Goal: Book appointment/travel/reservation

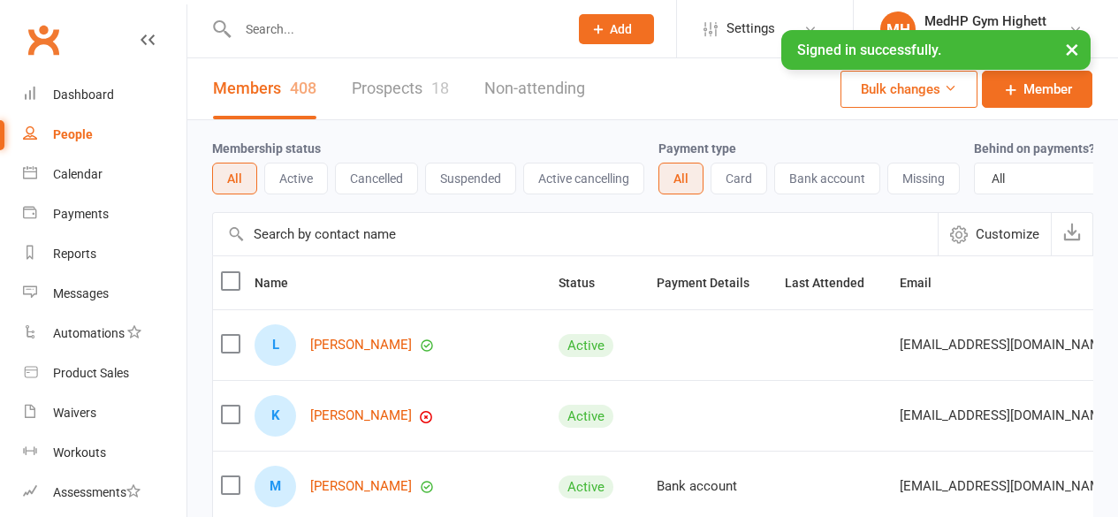
select select "100"
click at [94, 174] on div "Calendar" at bounding box center [77, 174] width 49 height 14
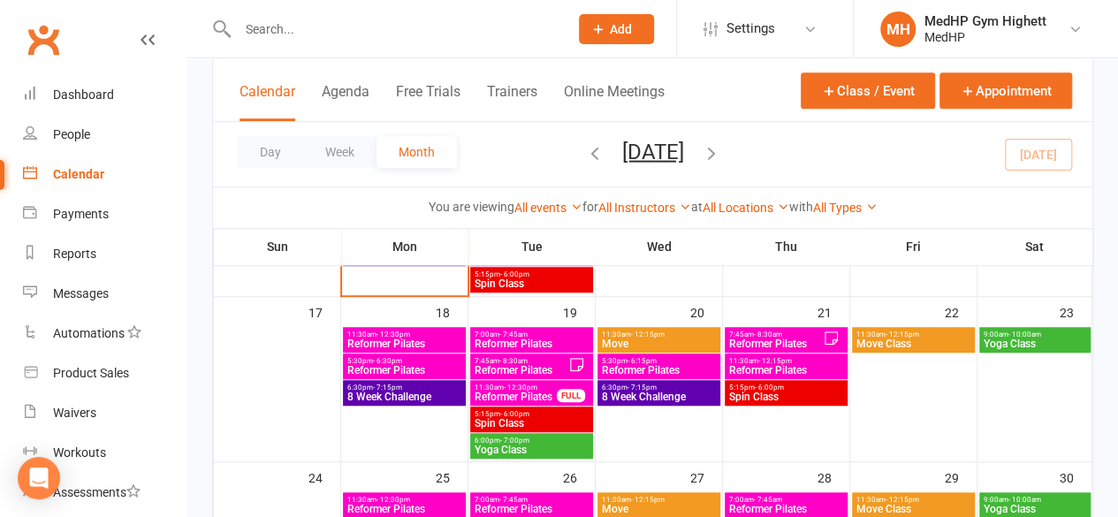
scroll to position [551, 0]
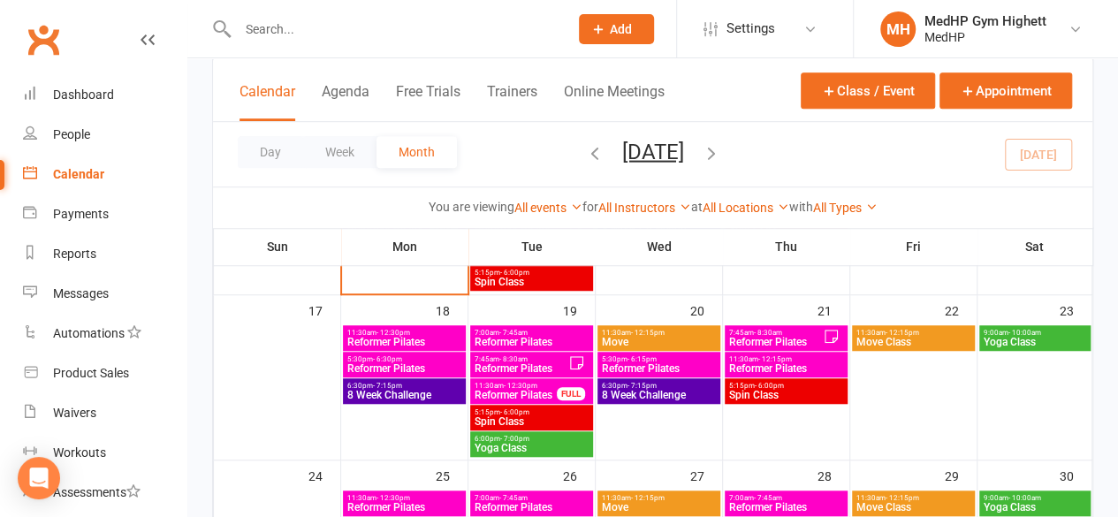
click at [637, 372] on span "Reformer Pilates" at bounding box center [659, 368] width 116 height 11
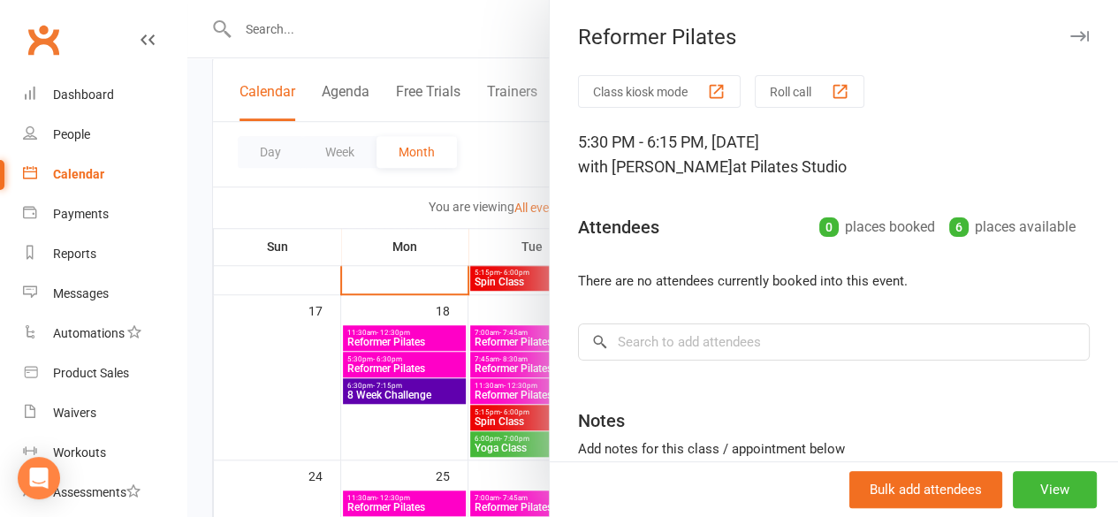
click at [1068, 29] on button "button" at bounding box center [1078, 36] width 21 height 21
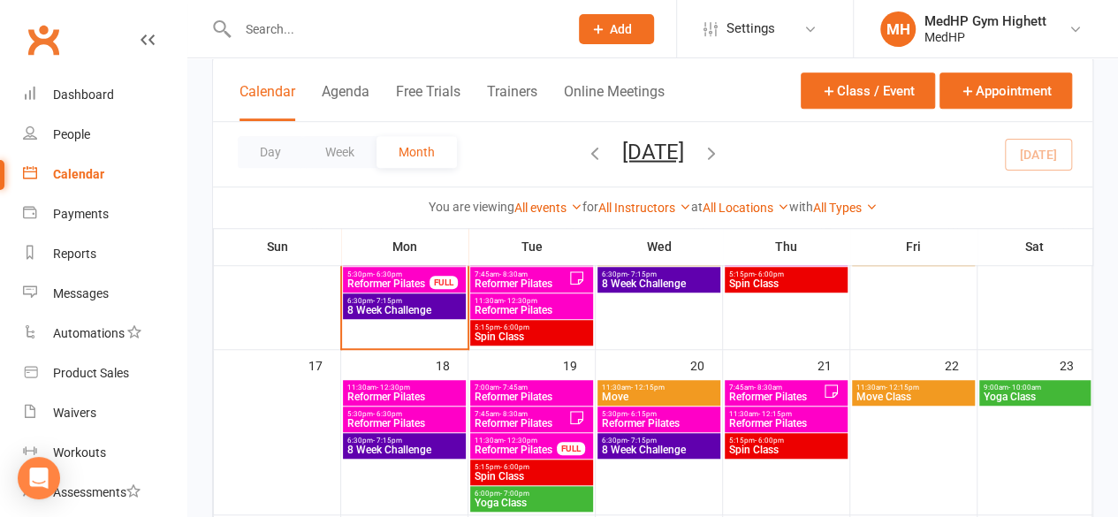
scroll to position [504, 0]
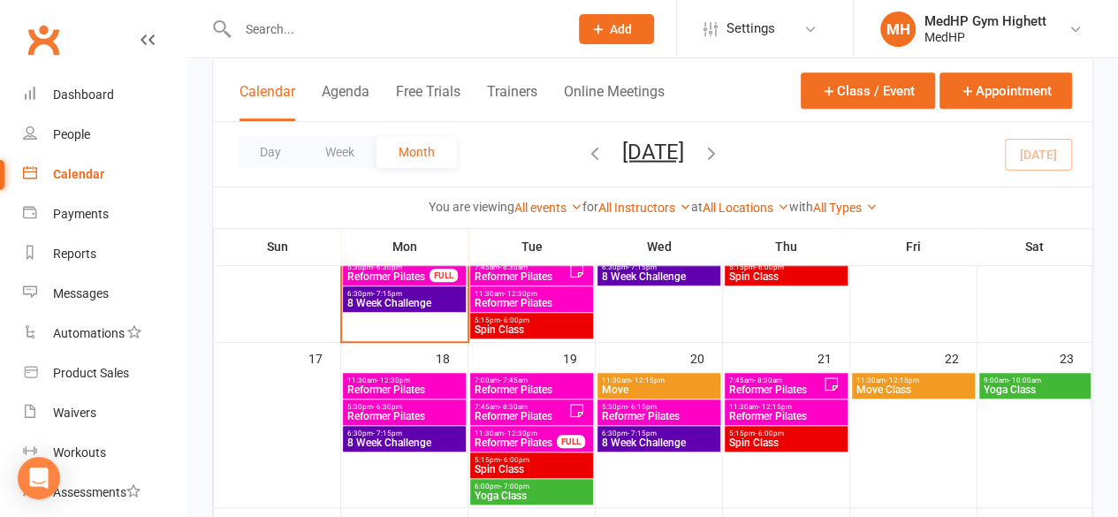
click at [641, 411] on span "Reformer Pilates" at bounding box center [659, 416] width 116 height 11
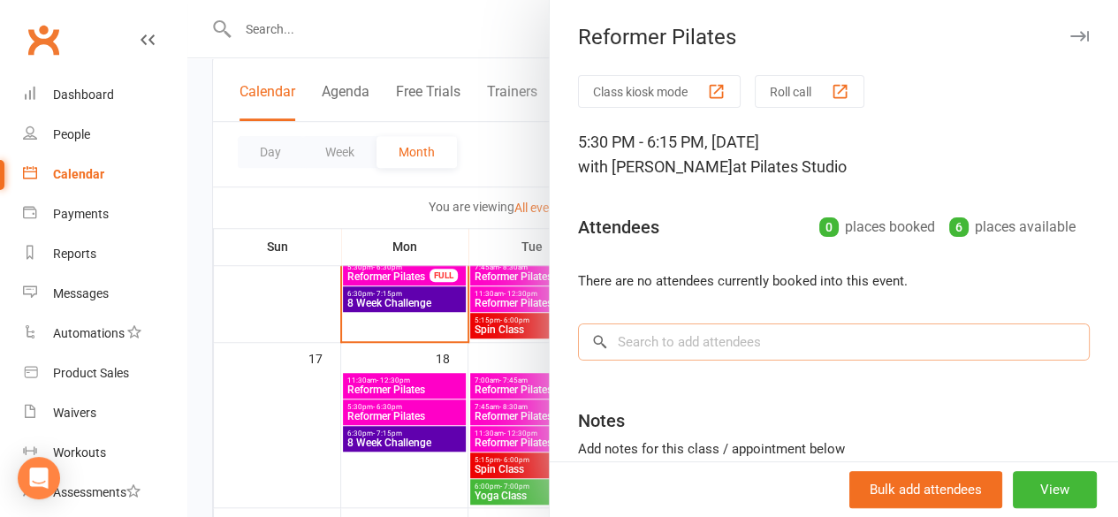
click at [627, 345] on input "search" at bounding box center [834, 341] width 512 height 37
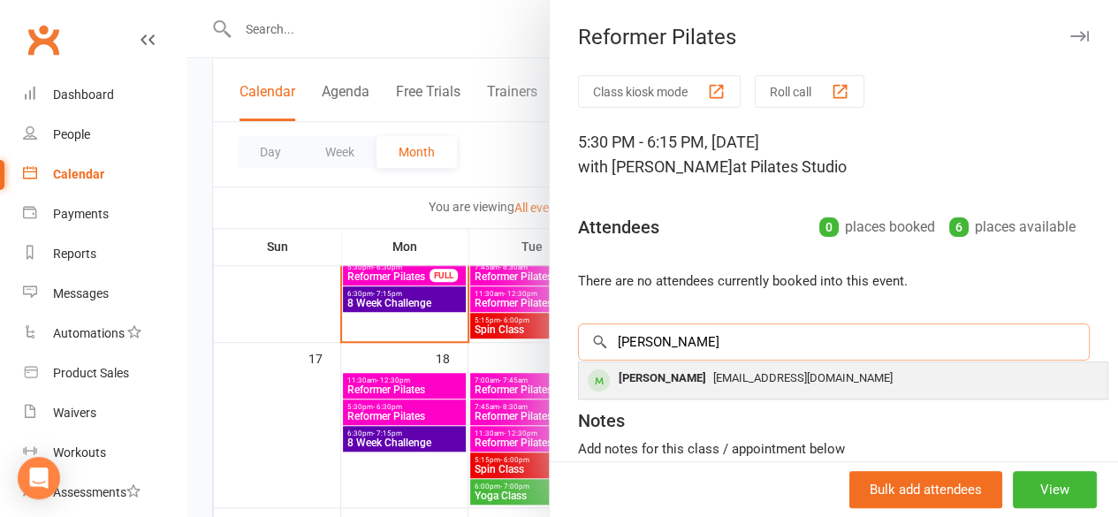
type input "[PERSON_NAME]"
click at [641, 366] on div "[PERSON_NAME]" at bounding box center [662, 379] width 102 height 26
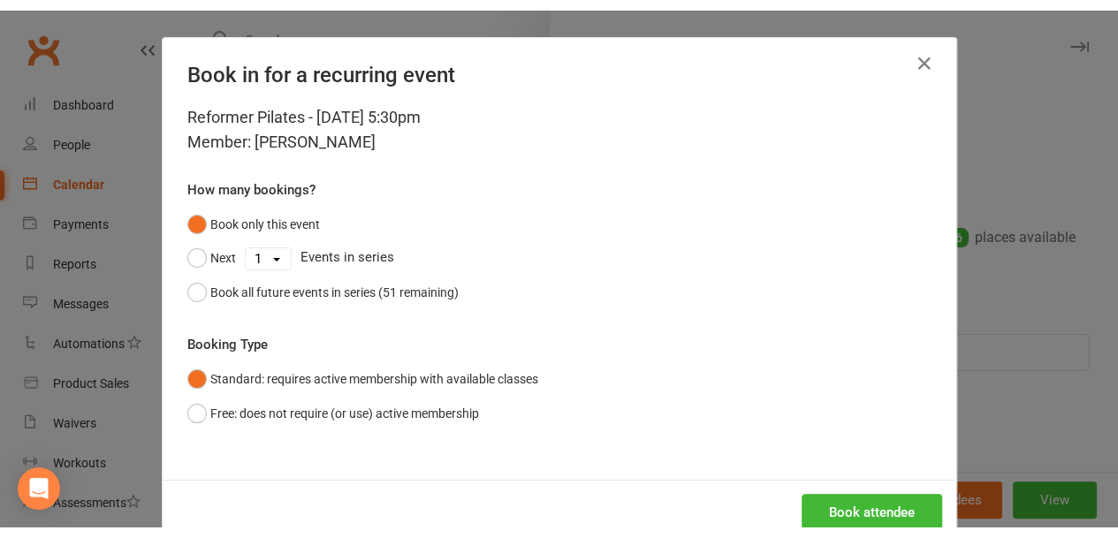
scroll to position [42, 0]
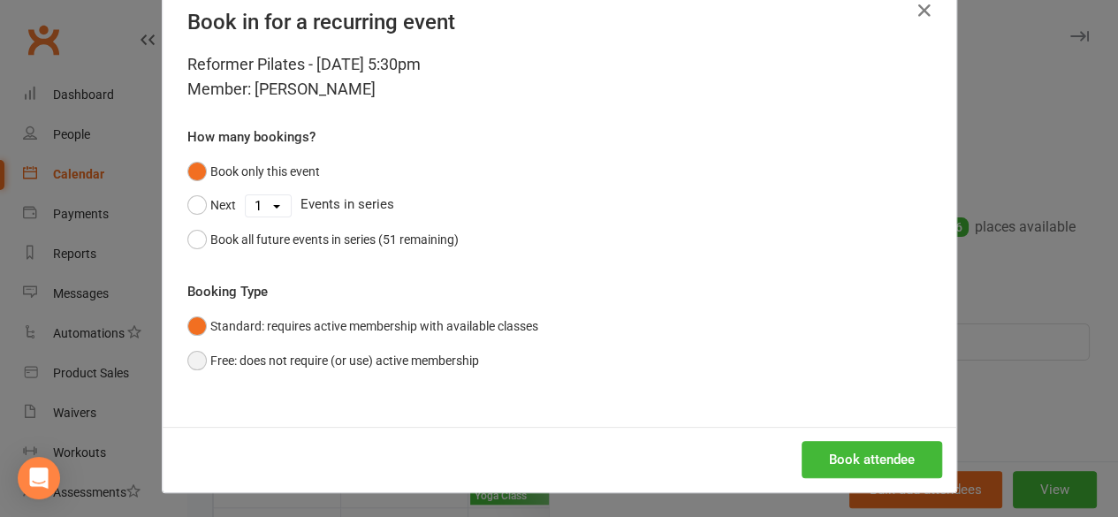
click at [197, 366] on button "Free: does not require (or use) active membership" at bounding box center [333, 361] width 292 height 34
click at [819, 447] on button "Book attendee" at bounding box center [871, 459] width 140 height 37
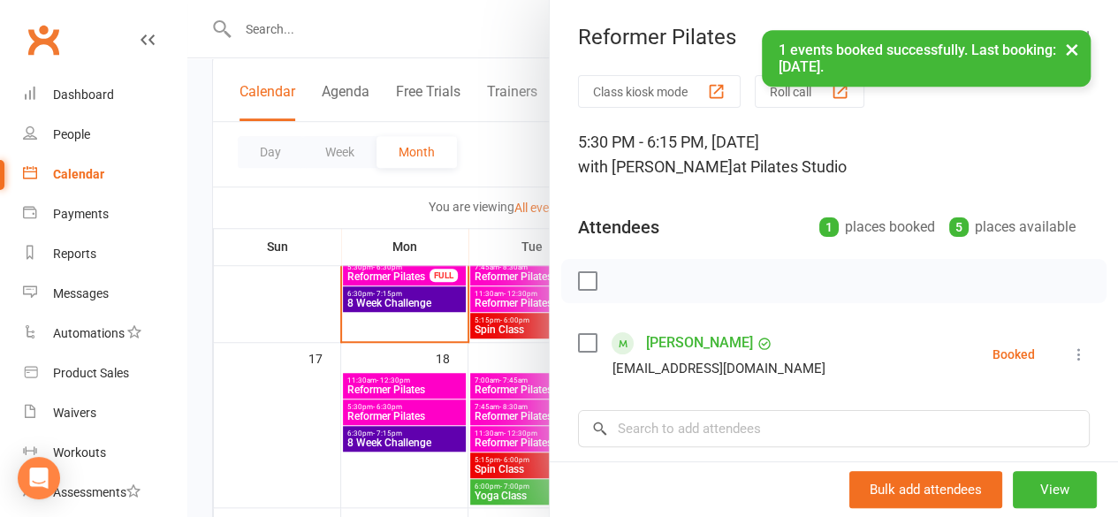
click at [1060, 49] on button "×" at bounding box center [1072, 49] width 32 height 38
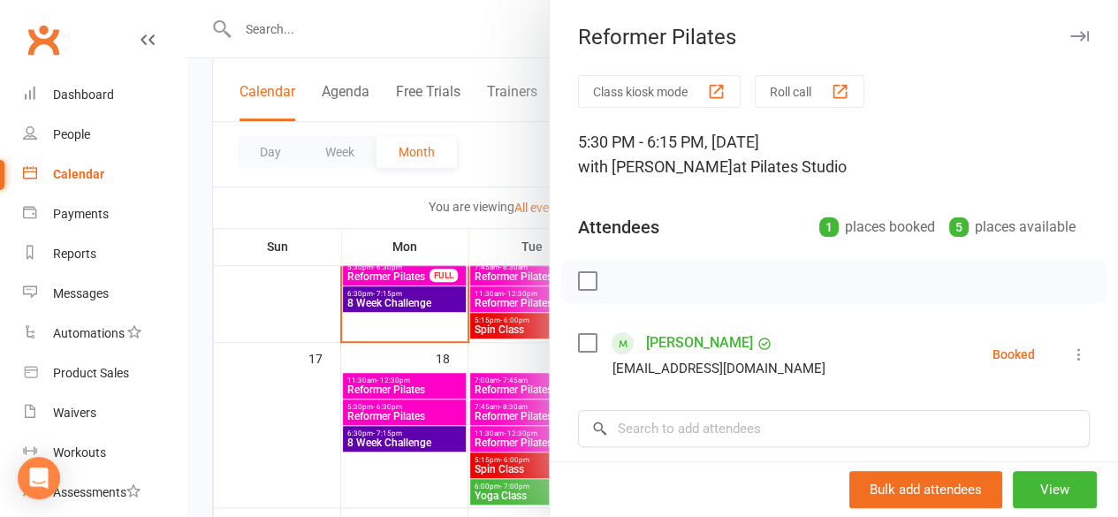
click at [1070, 40] on icon "button" at bounding box center [1079, 36] width 19 height 11
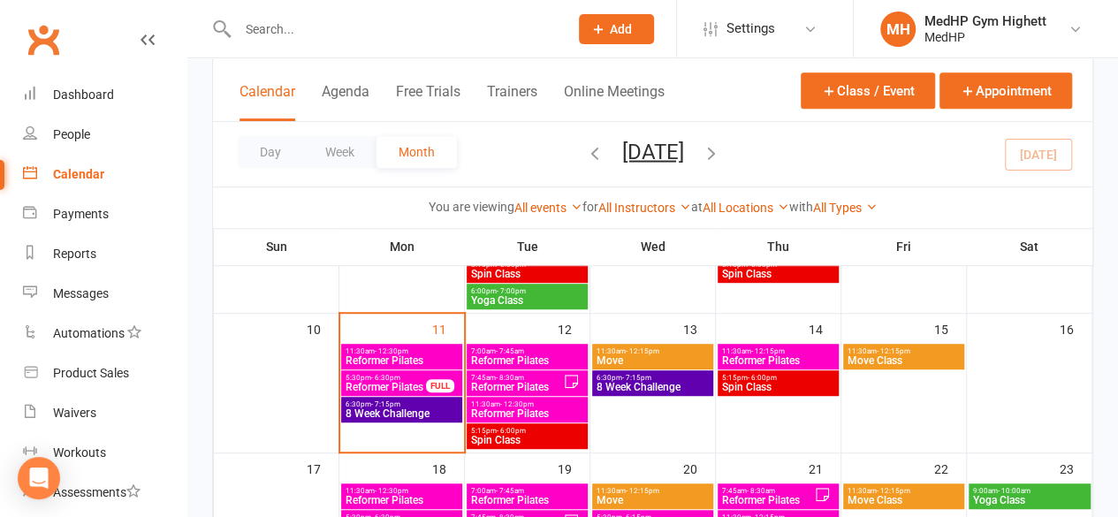
scroll to position [391, 0]
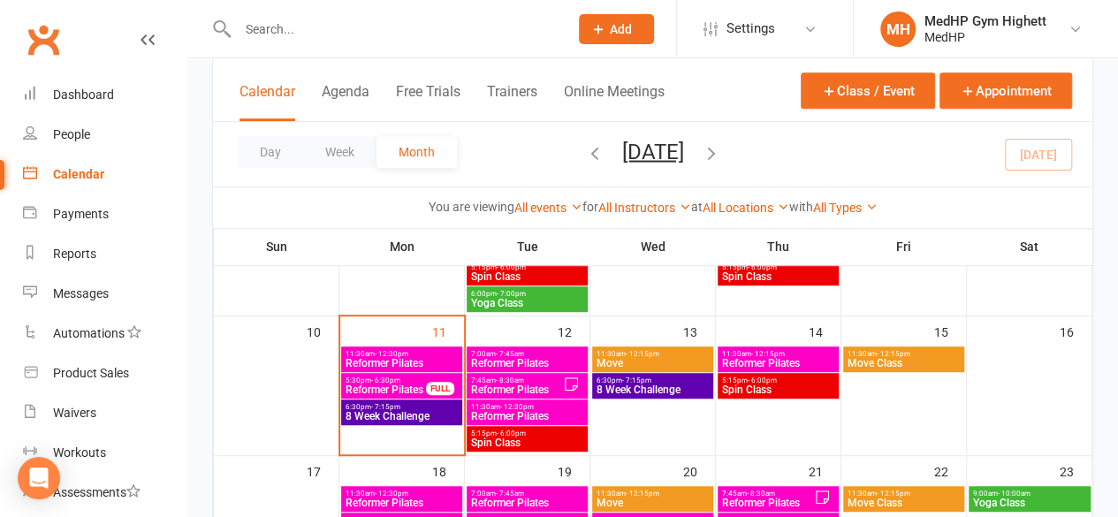
click at [385, 370] on div "11:30am - 12:30pm Reformer Pilates" at bounding box center [401, 359] width 121 height 26
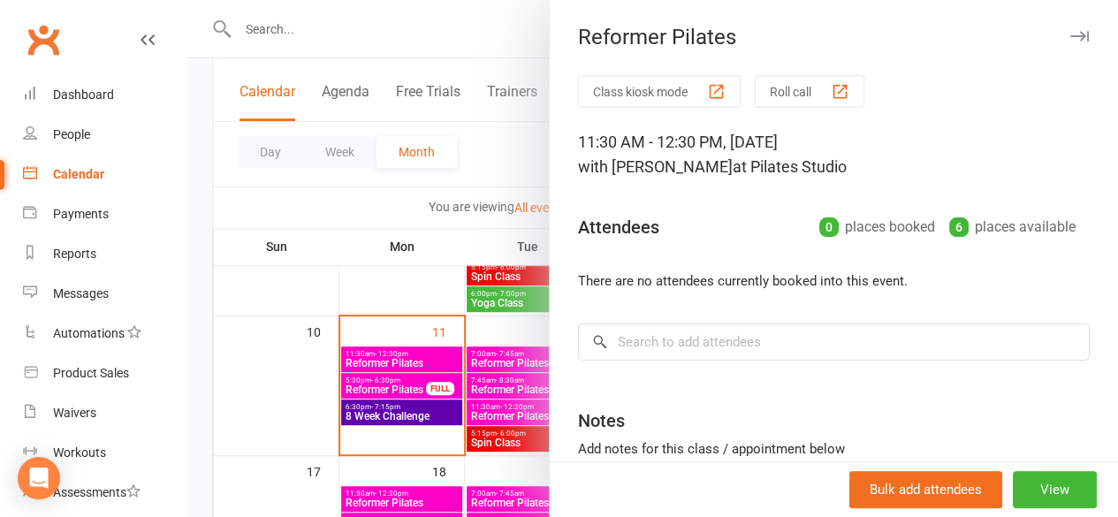
scroll to position [147, 0]
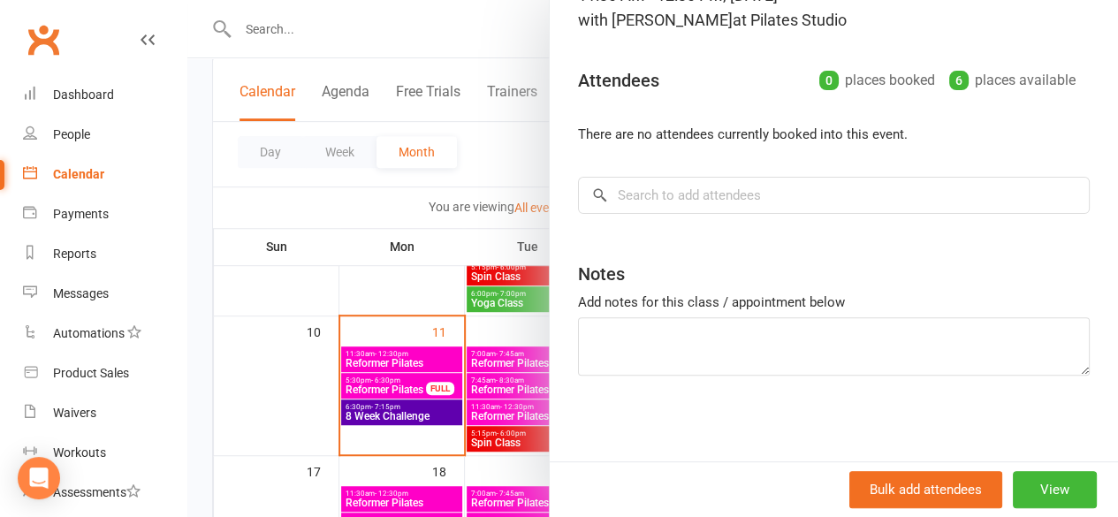
click at [412, 386] on div at bounding box center [652, 258] width 930 height 517
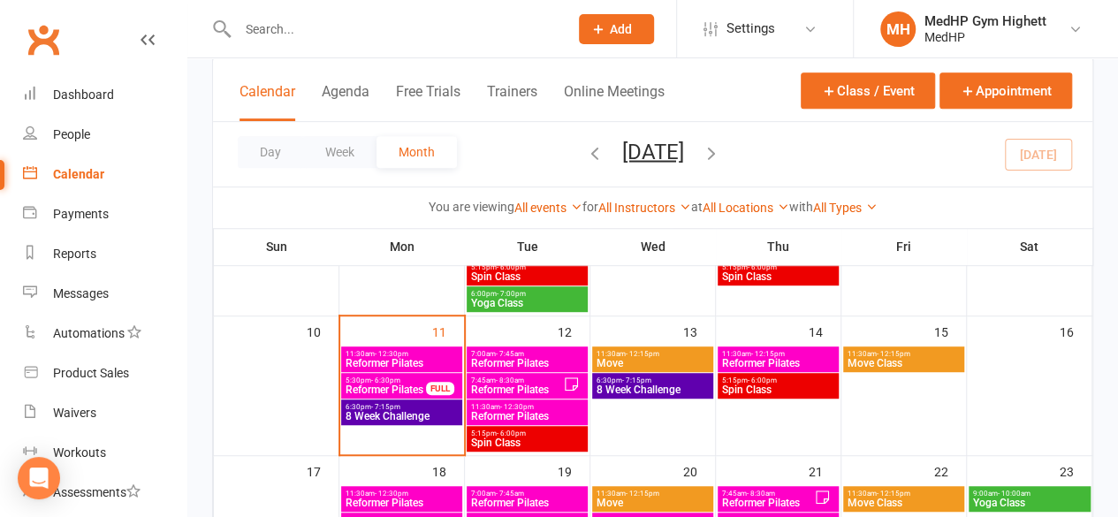
click at [412, 384] on span "Reformer Pilates" at bounding box center [386, 389] width 82 height 11
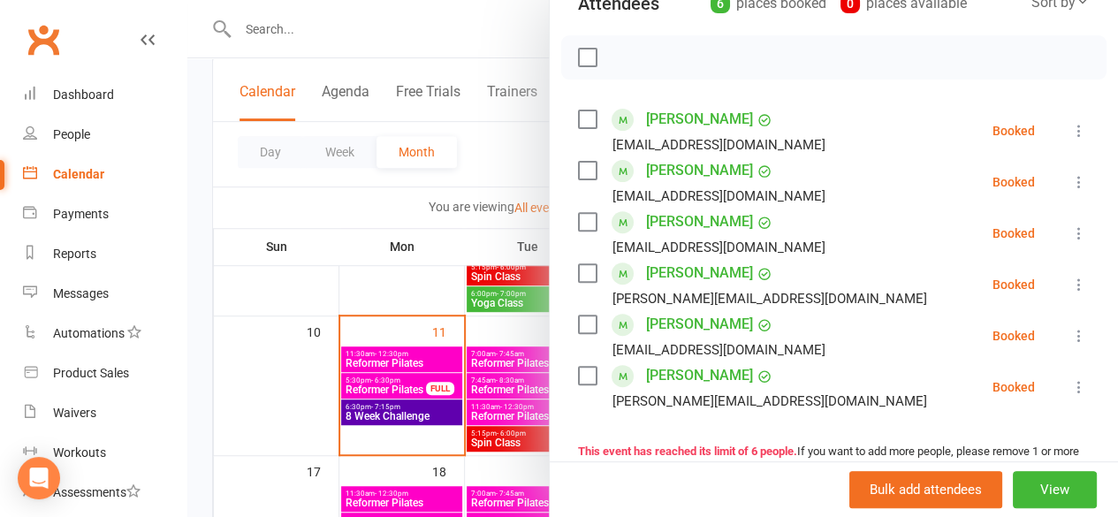
scroll to position [224, 0]
